Goal: Navigation & Orientation: Find specific page/section

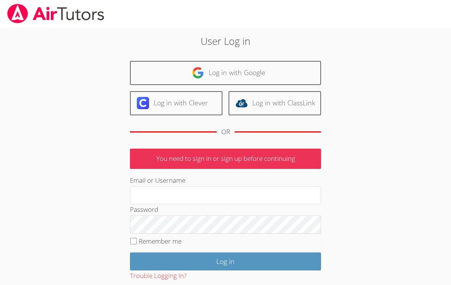
scroll to position [33, 0]
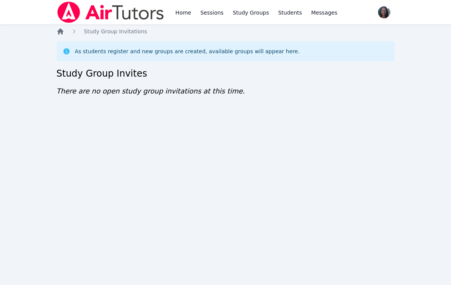
click at [64, 32] on icon "Breadcrumb" at bounding box center [61, 32] width 8 height 8
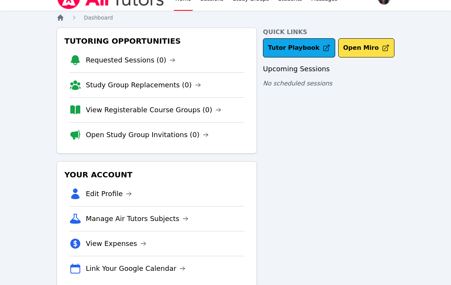
scroll to position [20, 0]
